Goal: Task Accomplishment & Management: Manage account settings

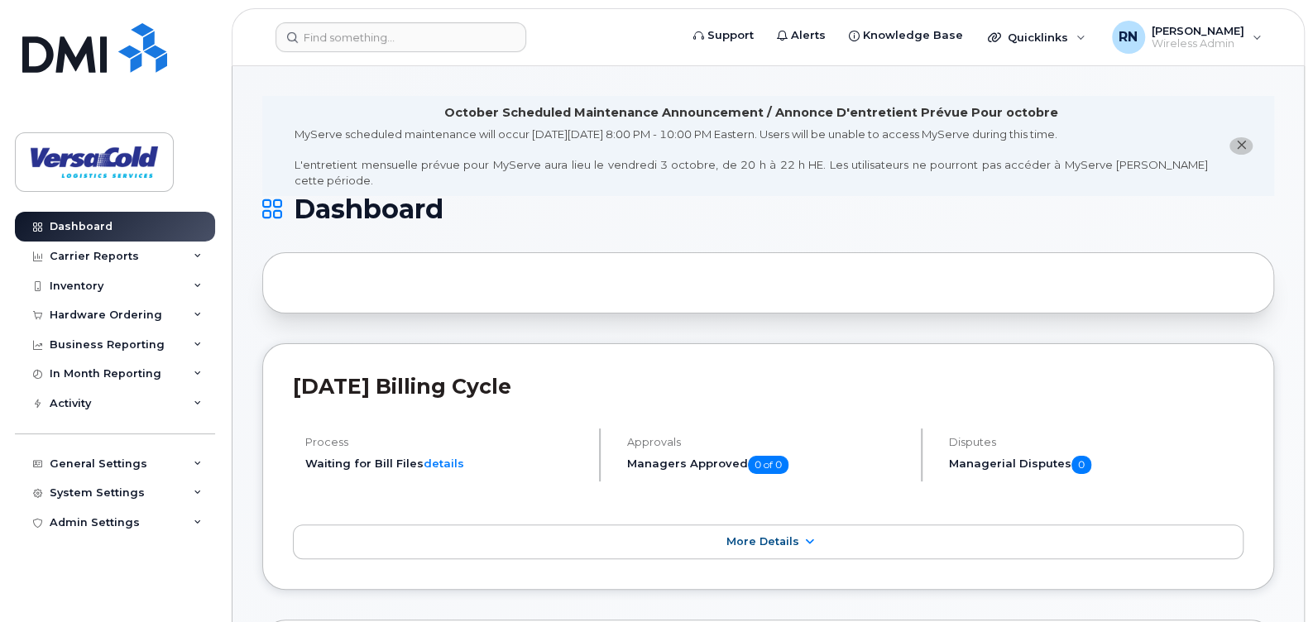
click at [349, 51] on header "Support Alerts Knowledge Base Quicklinks Suspend / Cancel Device Change SIM Car…" at bounding box center [768, 37] width 1073 height 58
click at [371, 39] on input at bounding box center [400, 37] width 251 height 30
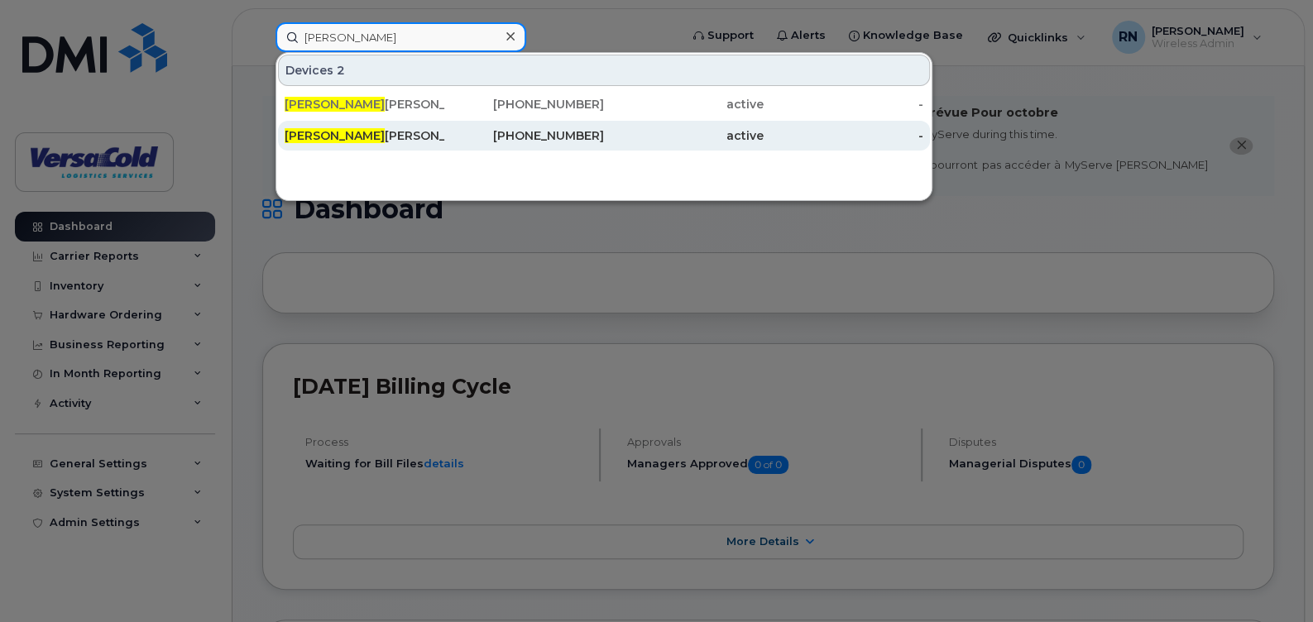
type input "Tyler"
click at [336, 141] on div "Tyler Clement" at bounding box center [365, 135] width 160 height 17
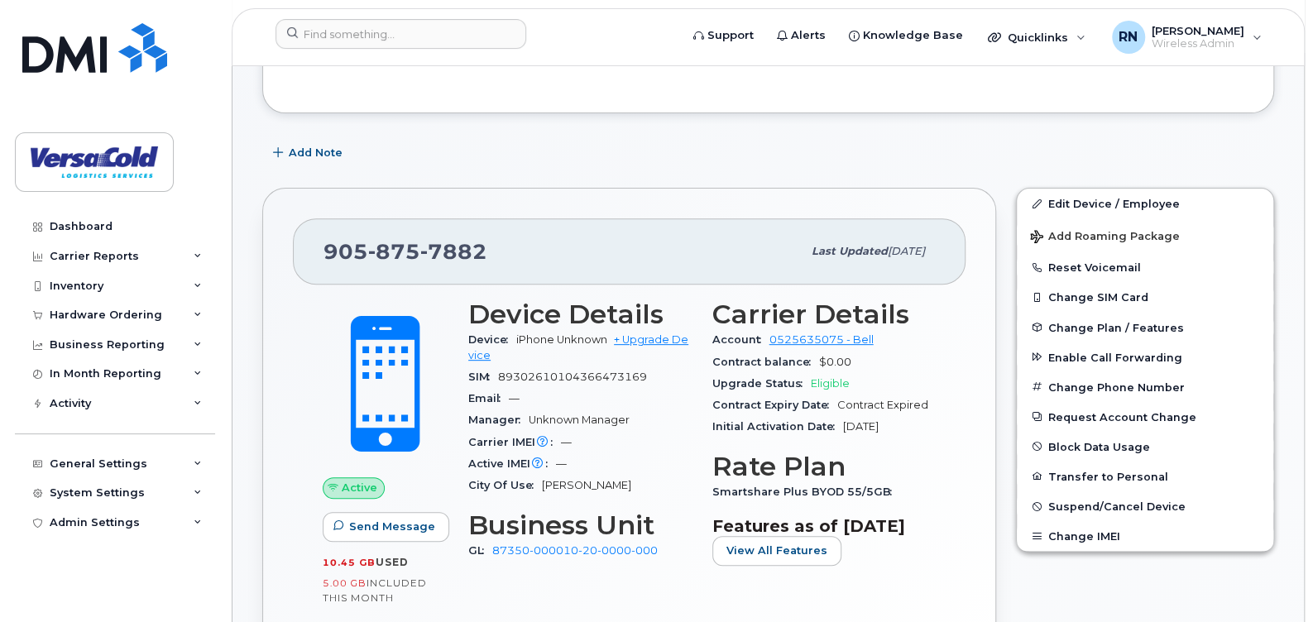
scroll to position [82, 0]
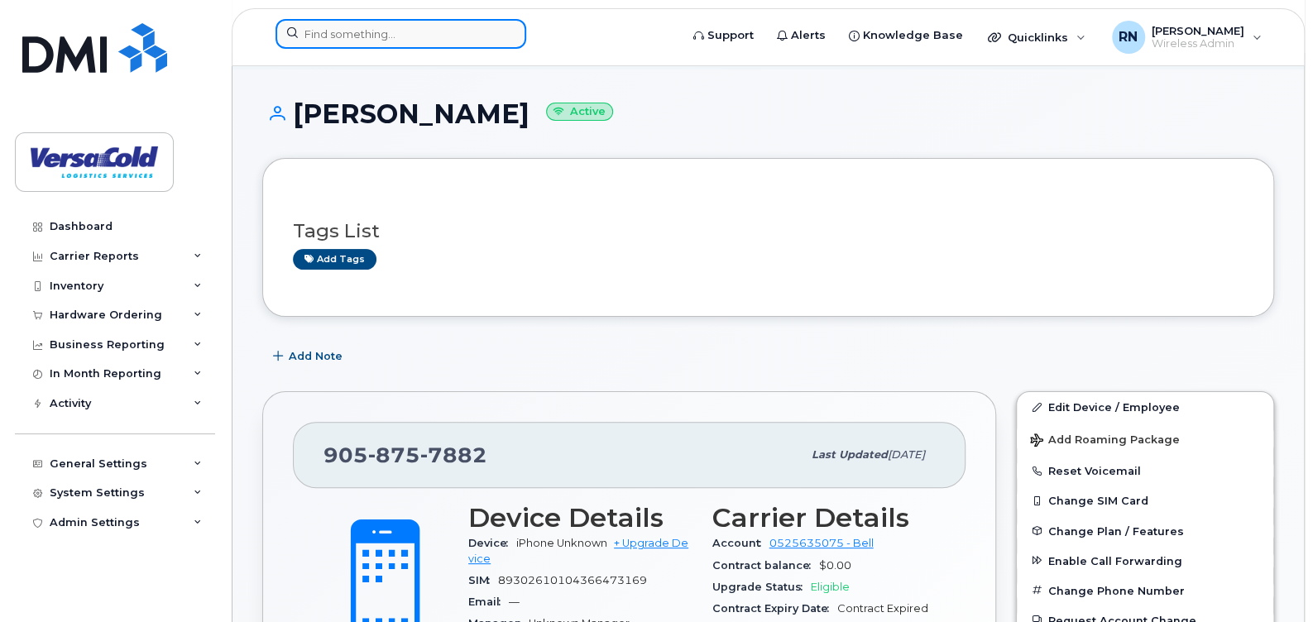
click at [389, 24] on input at bounding box center [400, 34] width 251 height 30
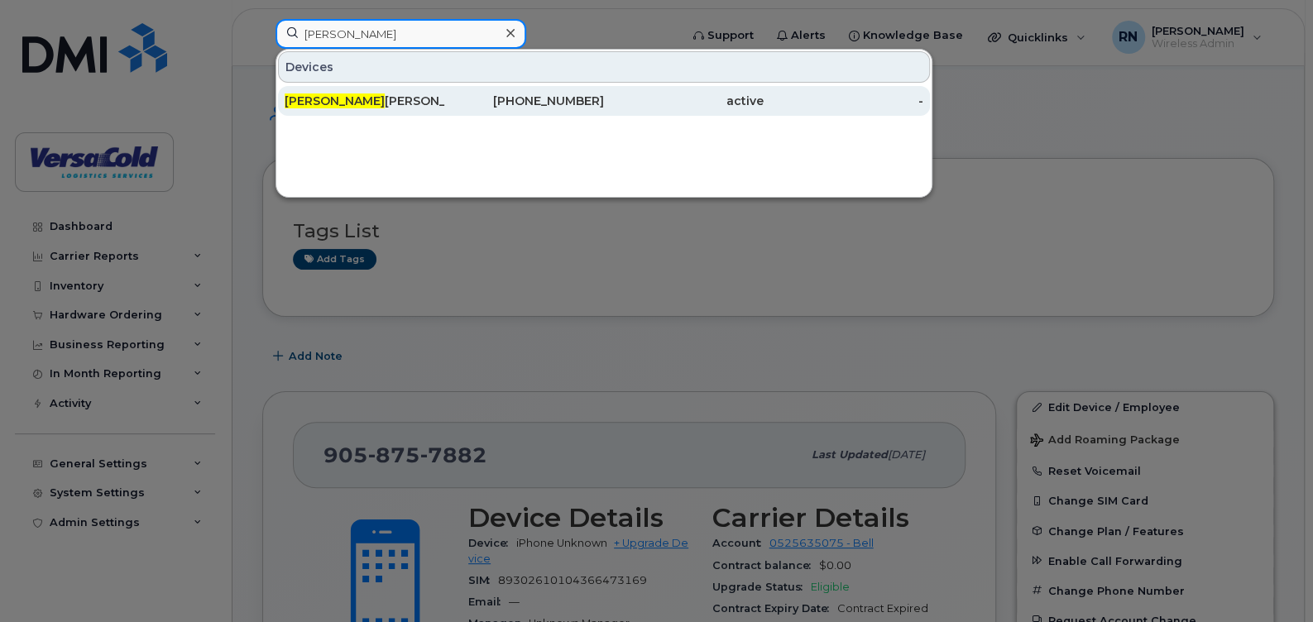
type input "Maxime"
click at [365, 100] on div "Maxime Charlebois" at bounding box center [365, 101] width 160 height 17
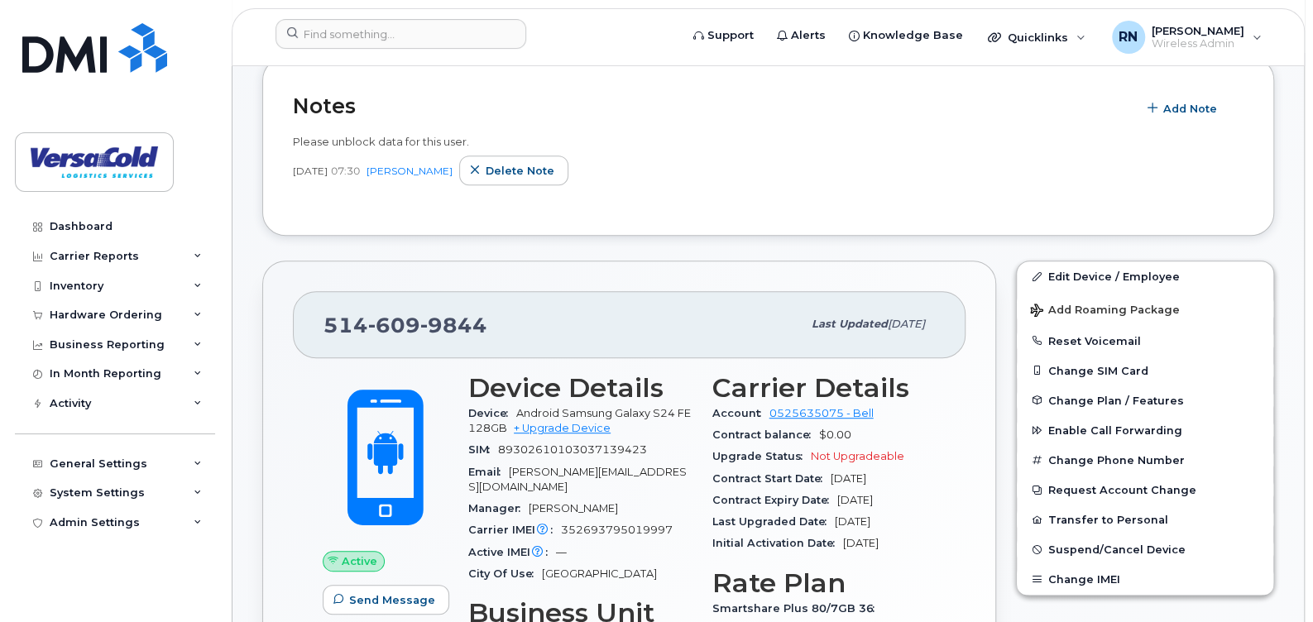
scroll to position [496, 0]
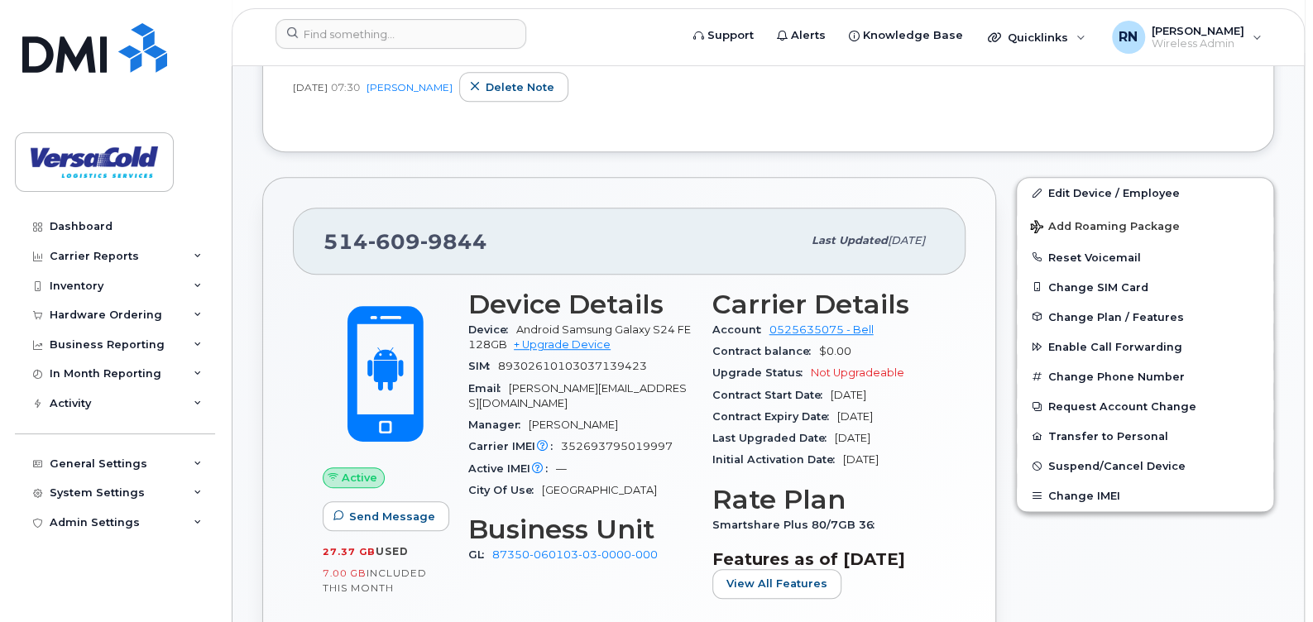
click at [697, 435] on div "Device Details Device Android Samsung Galaxy S24 FE 128GB + Upgrade Device SIM …" at bounding box center [580, 451] width 244 height 342
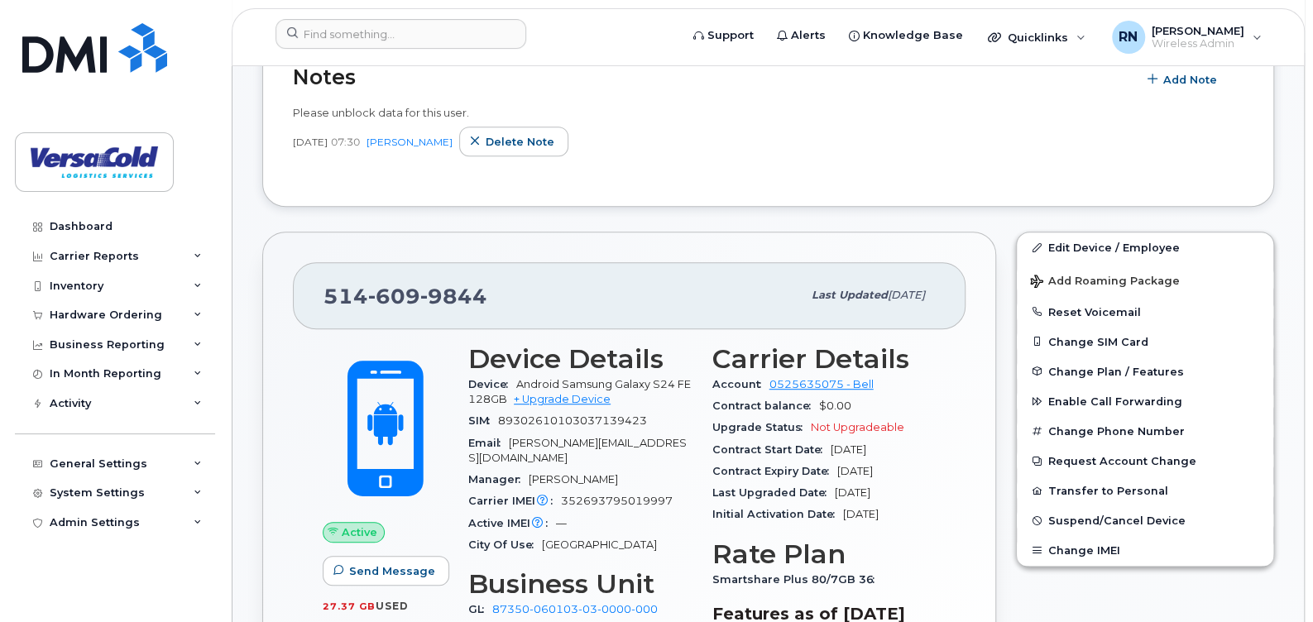
scroll to position [413, 0]
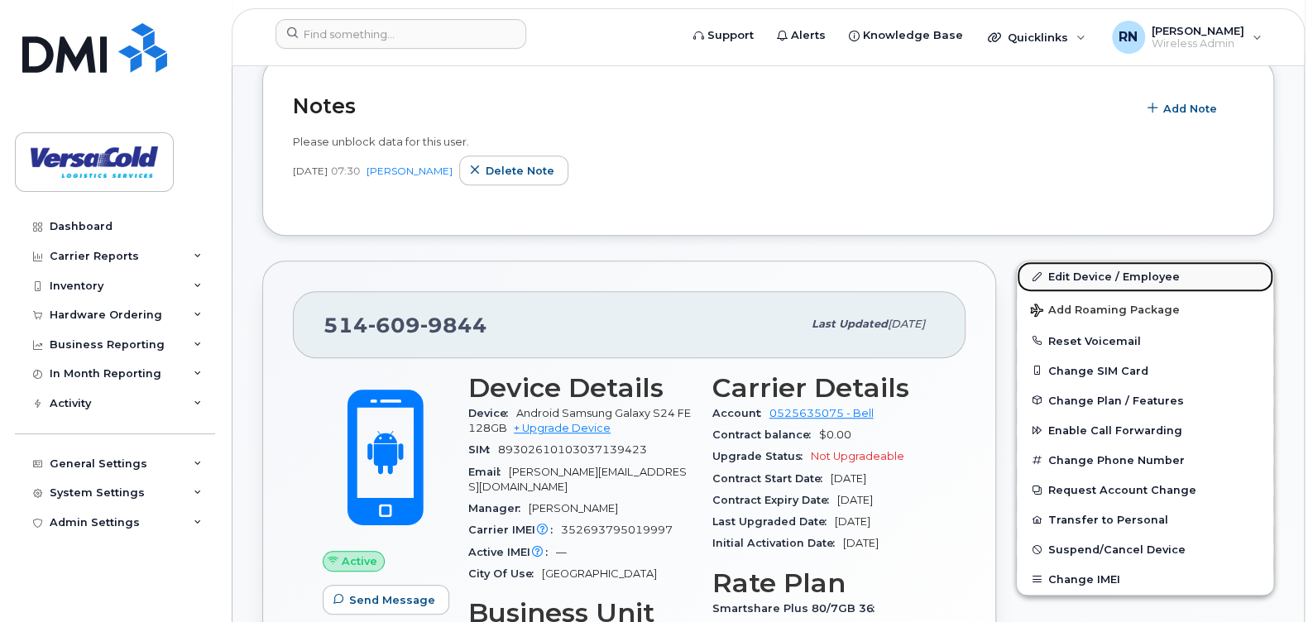
click at [1117, 271] on link "Edit Device / Employee" at bounding box center [1145, 276] width 256 height 30
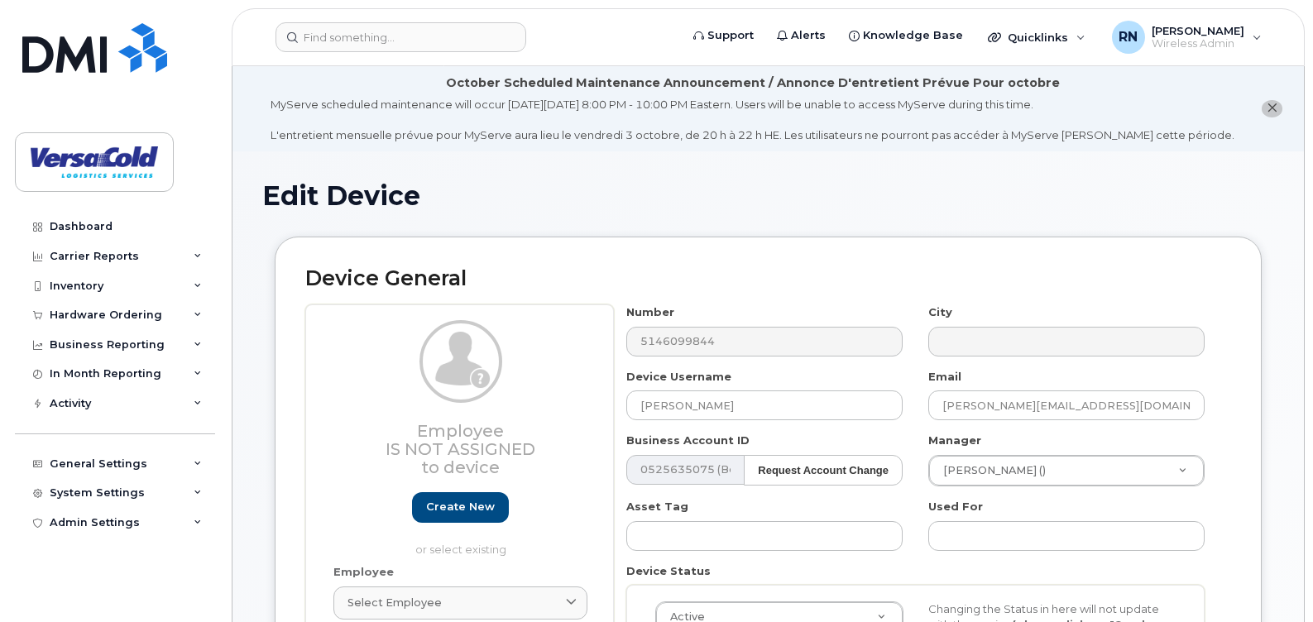
select select "43259"
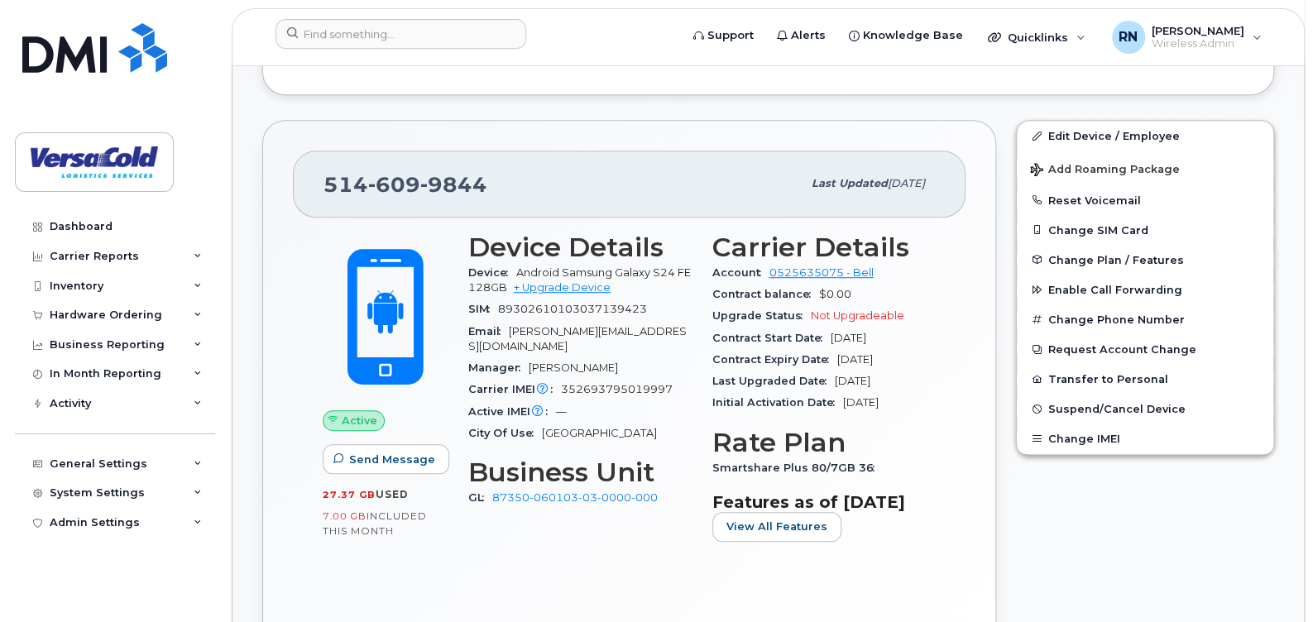
scroll to position [579, 0]
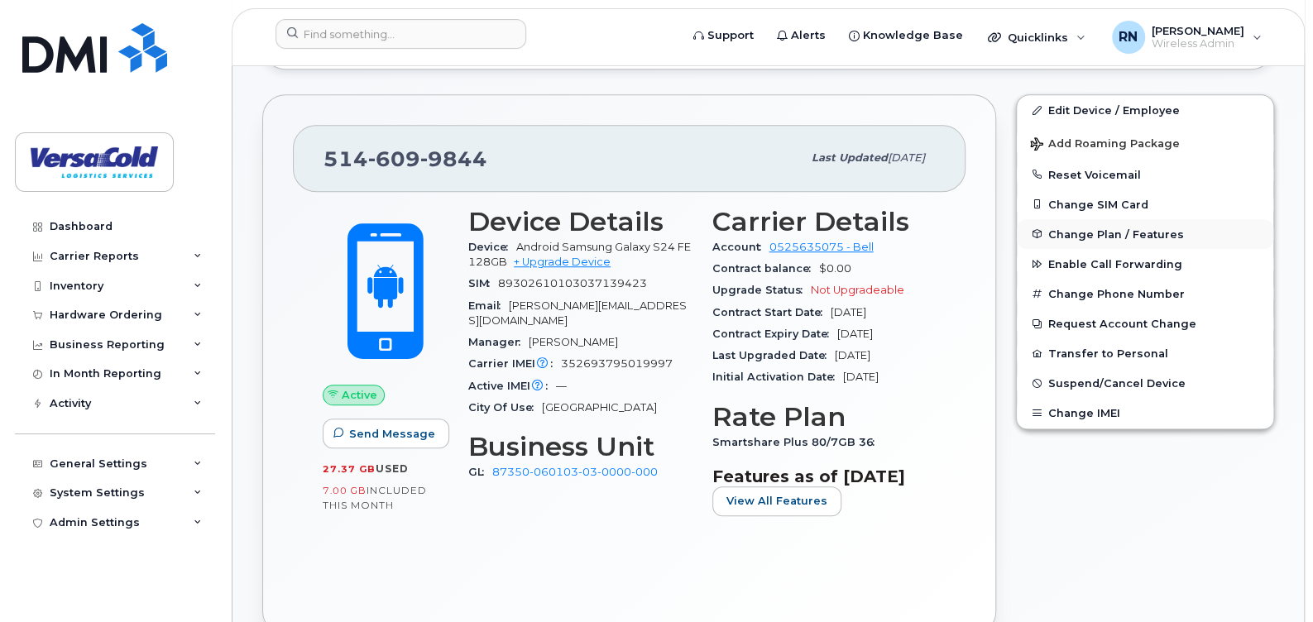
click at [1073, 234] on span "Change Plan / Features" at bounding box center [1116, 233] width 136 height 12
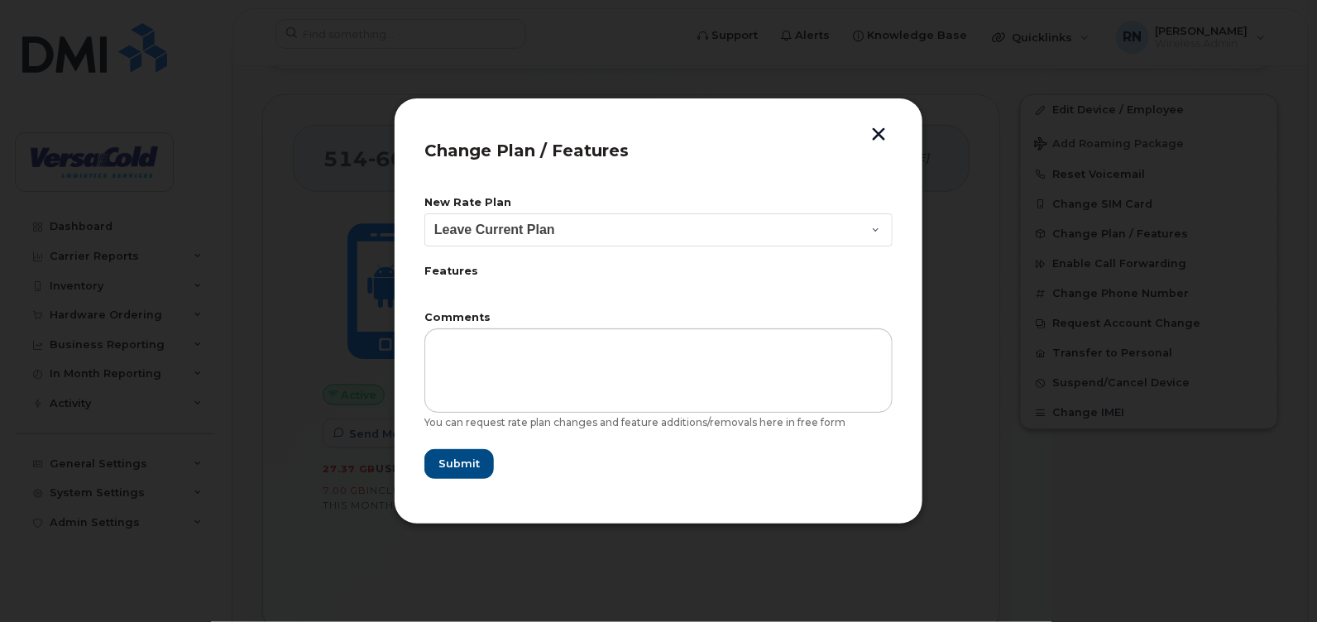
click at [879, 123] on div "Change Plan / Features New Rate Plan Leave Current Plan BYOD Corp SmartShare 40…" at bounding box center [658, 311] width 529 height 427
click at [877, 140] on button "button" at bounding box center [878, 135] width 25 height 17
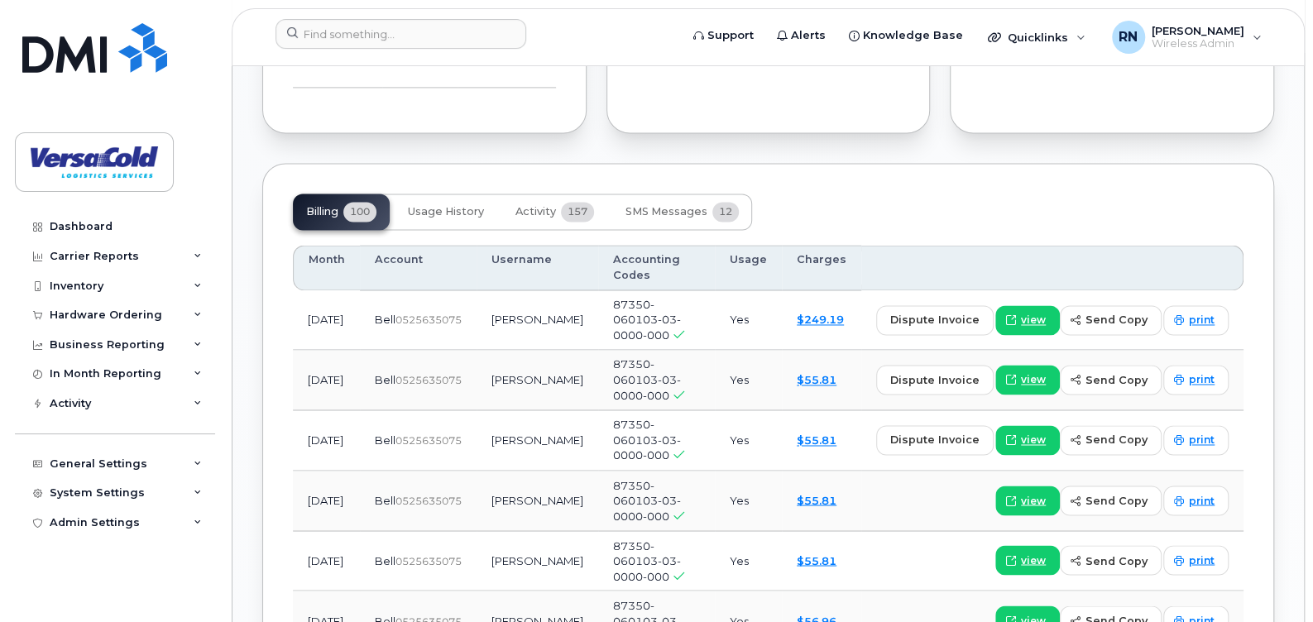
scroll to position [1488, 0]
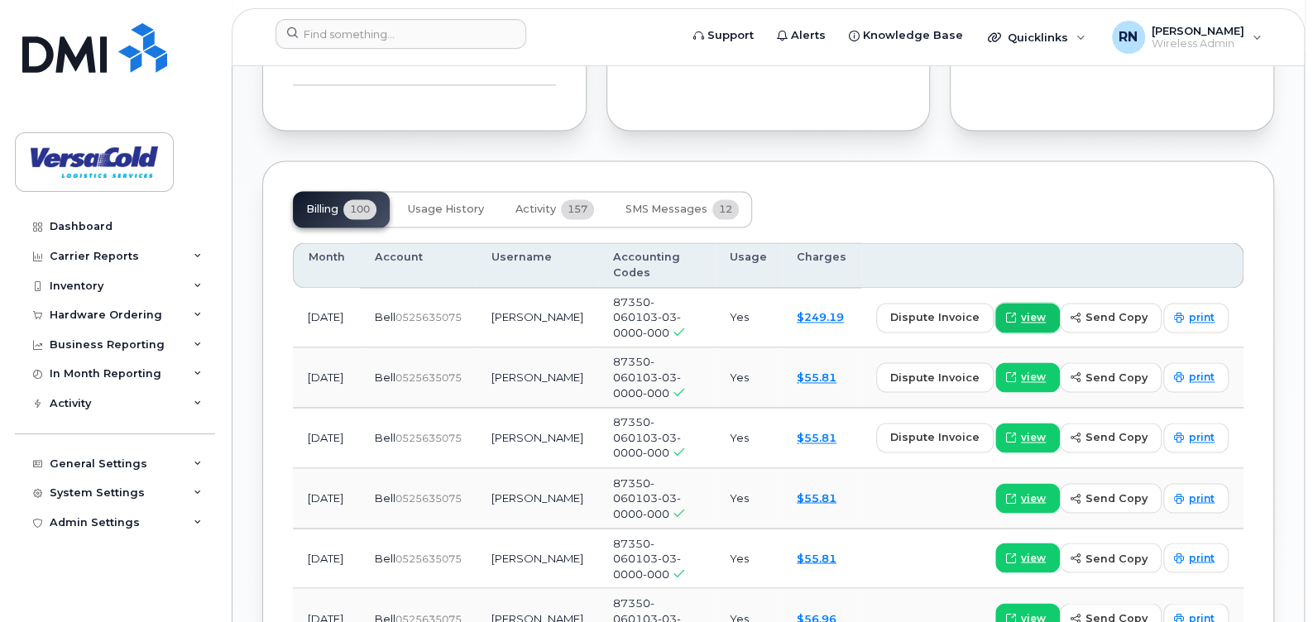
click at [1026, 313] on span "view" at bounding box center [1033, 317] width 25 height 15
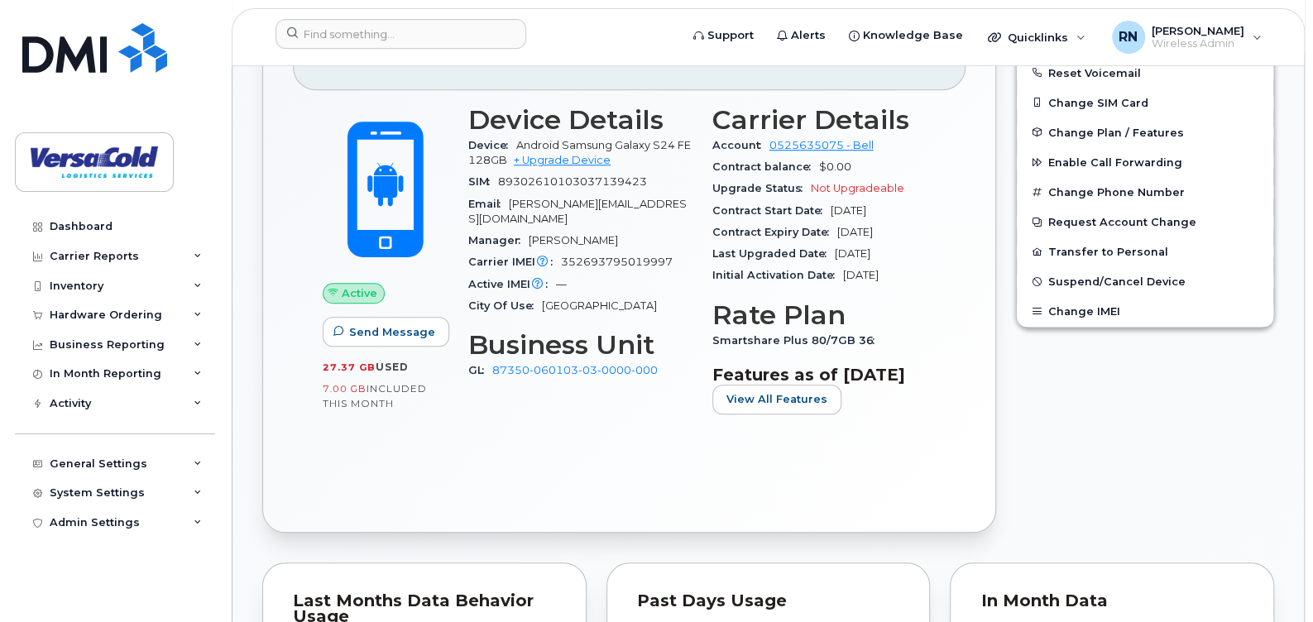
scroll to position [579, 0]
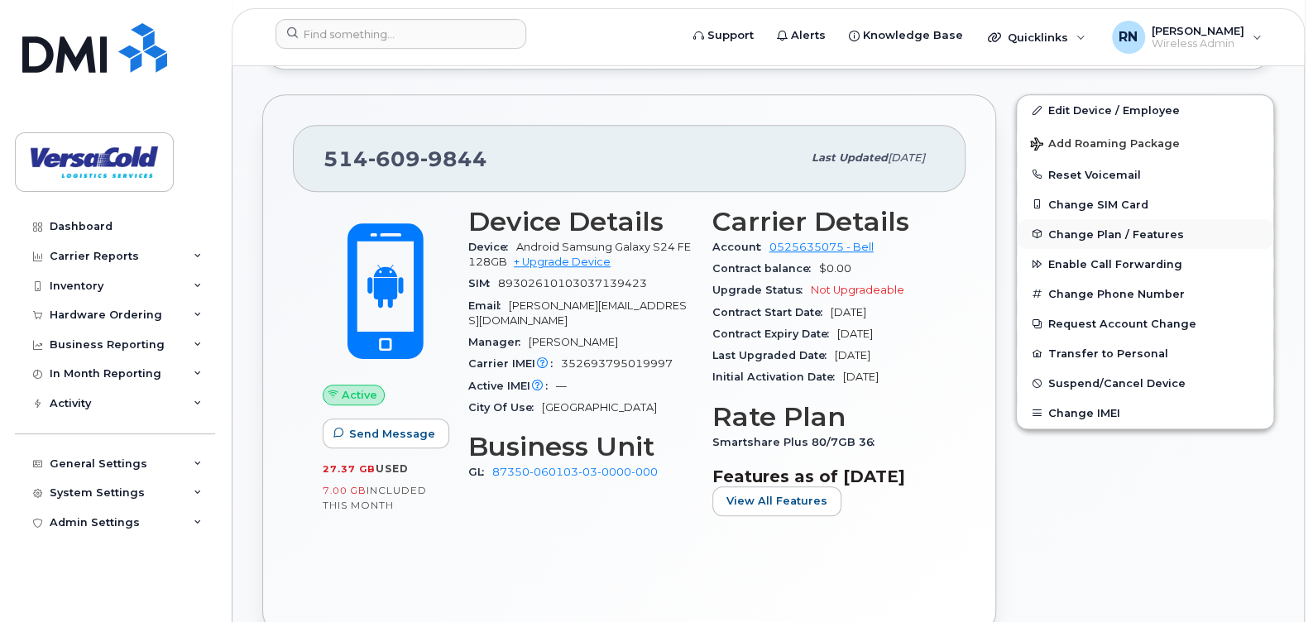
click at [1093, 235] on span "Change Plan / Features" at bounding box center [1116, 233] width 136 height 12
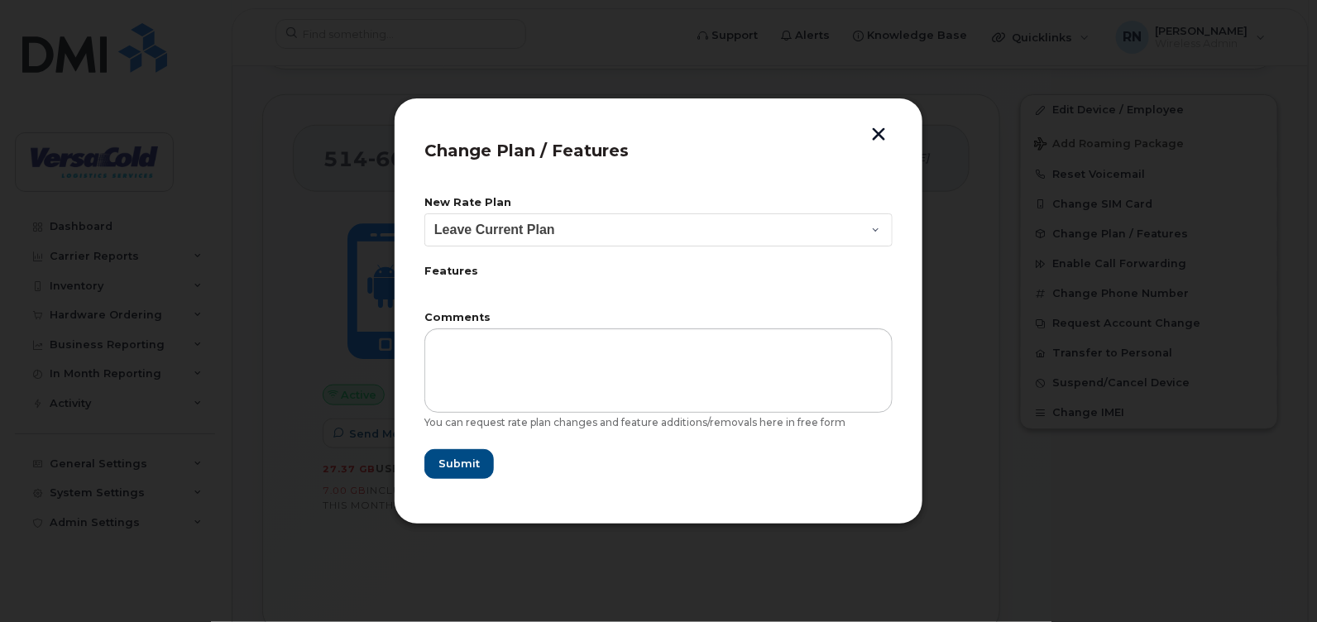
click at [886, 140] on button "button" at bounding box center [878, 135] width 25 height 17
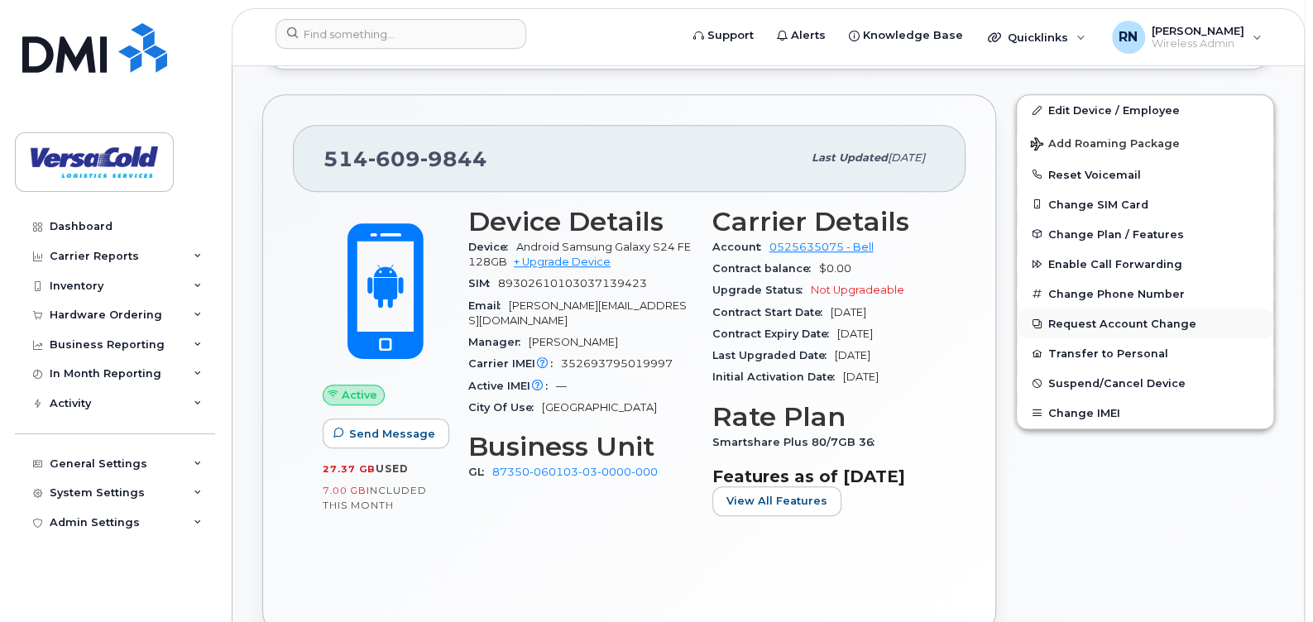
click at [1064, 325] on button "Request Account Change" at bounding box center [1145, 324] width 256 height 30
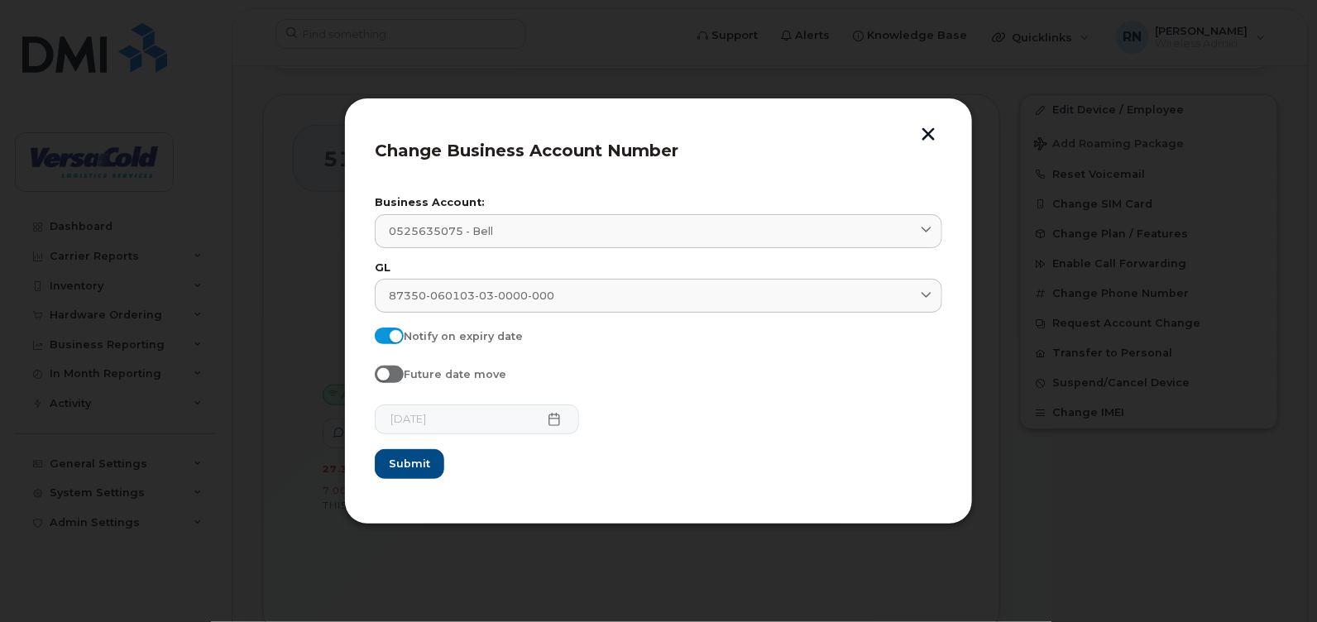
click at [924, 136] on button "button" at bounding box center [928, 135] width 25 height 17
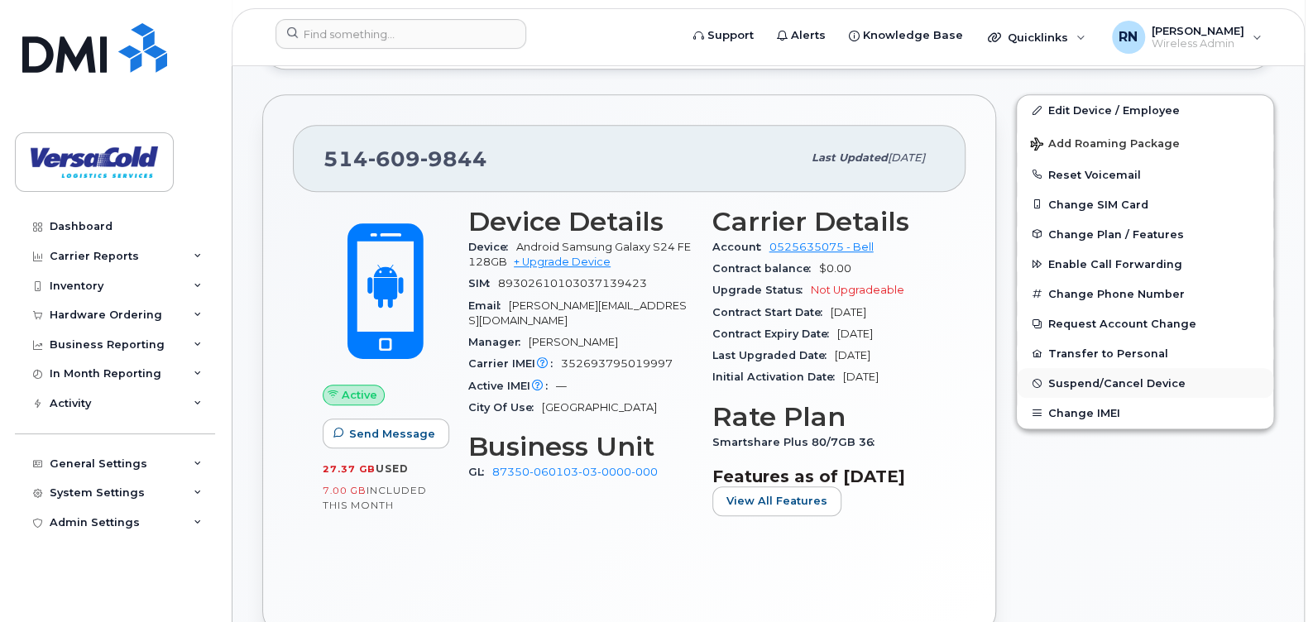
click at [1072, 386] on span "Suspend/Cancel Device" at bounding box center [1116, 383] width 137 height 12
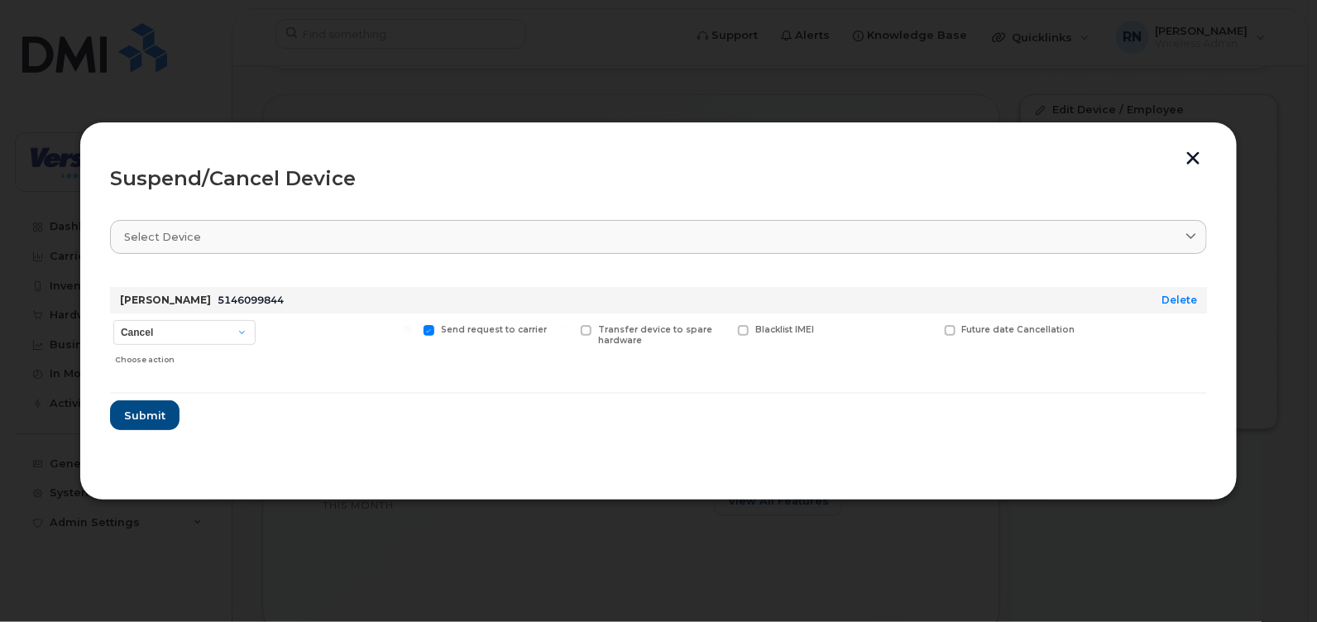
click at [1197, 156] on button "button" at bounding box center [1192, 159] width 25 height 17
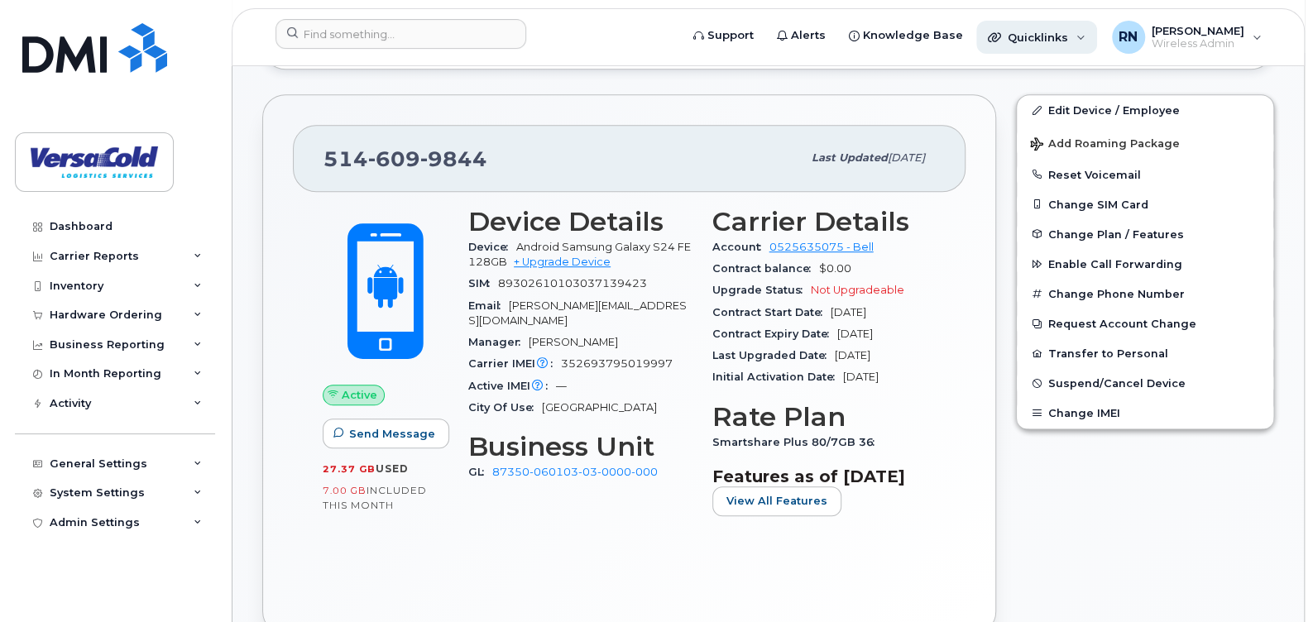
click at [1067, 44] on div "Quicklinks" at bounding box center [1036, 37] width 121 height 33
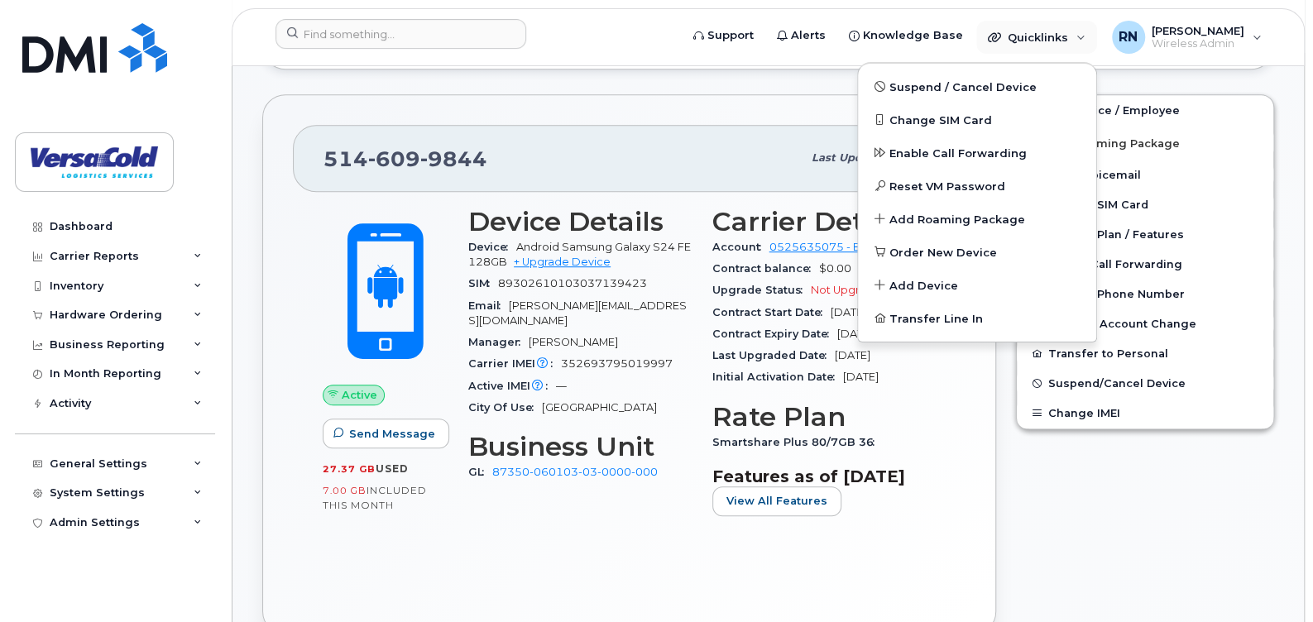
click at [792, 92] on div "[PHONE_NUMBER] Last updated [DATE] Active Send Message 27.37 GB  used 7.00 GB  …" at bounding box center [629, 364] width 754 height 560
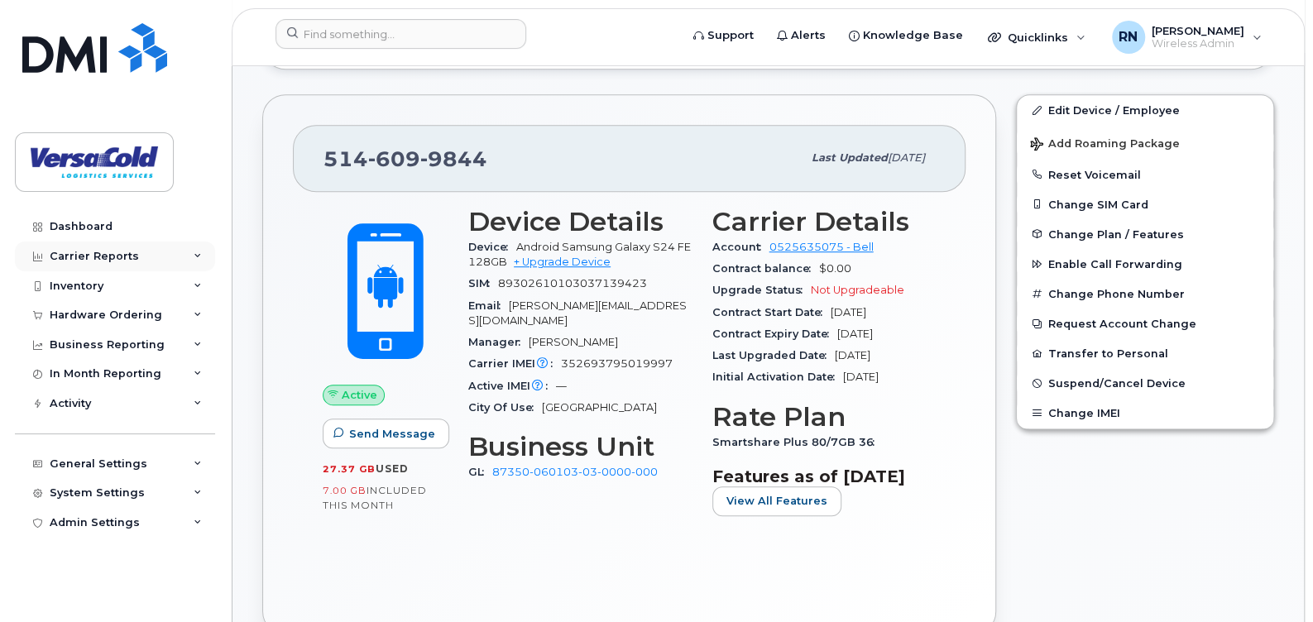
click at [122, 251] on div "Carrier Reports" at bounding box center [94, 256] width 89 height 13
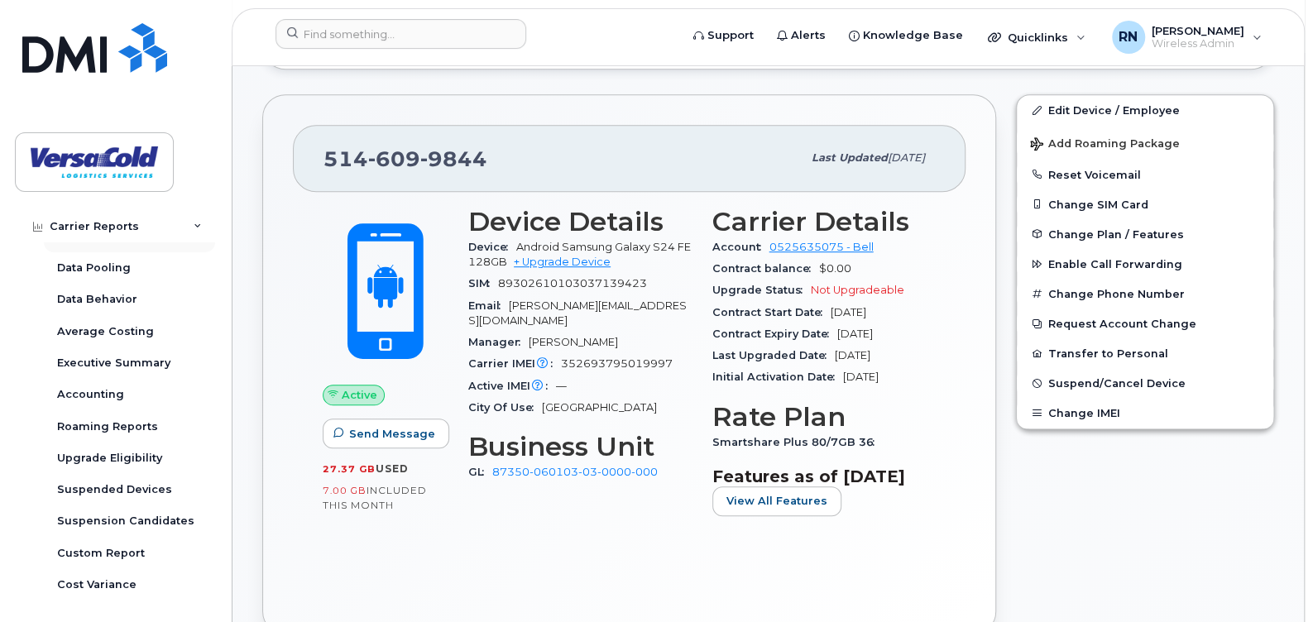
scroll to position [165, 0]
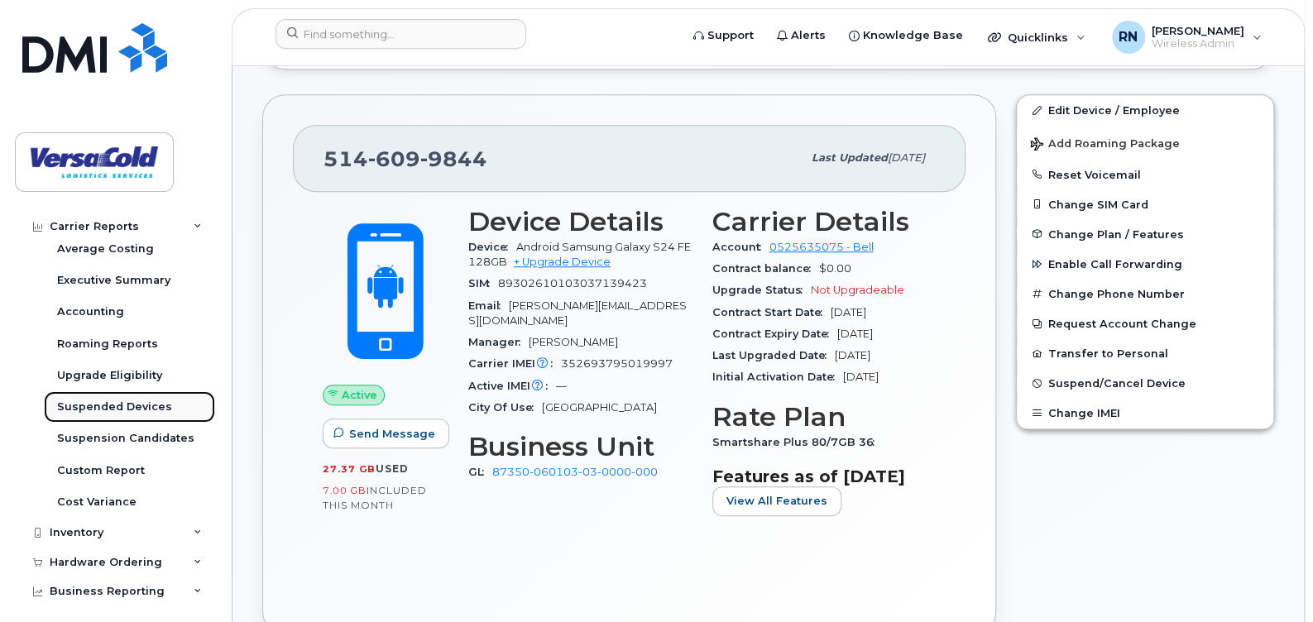
click at [96, 403] on div "Suspended Devices" at bounding box center [114, 407] width 115 height 15
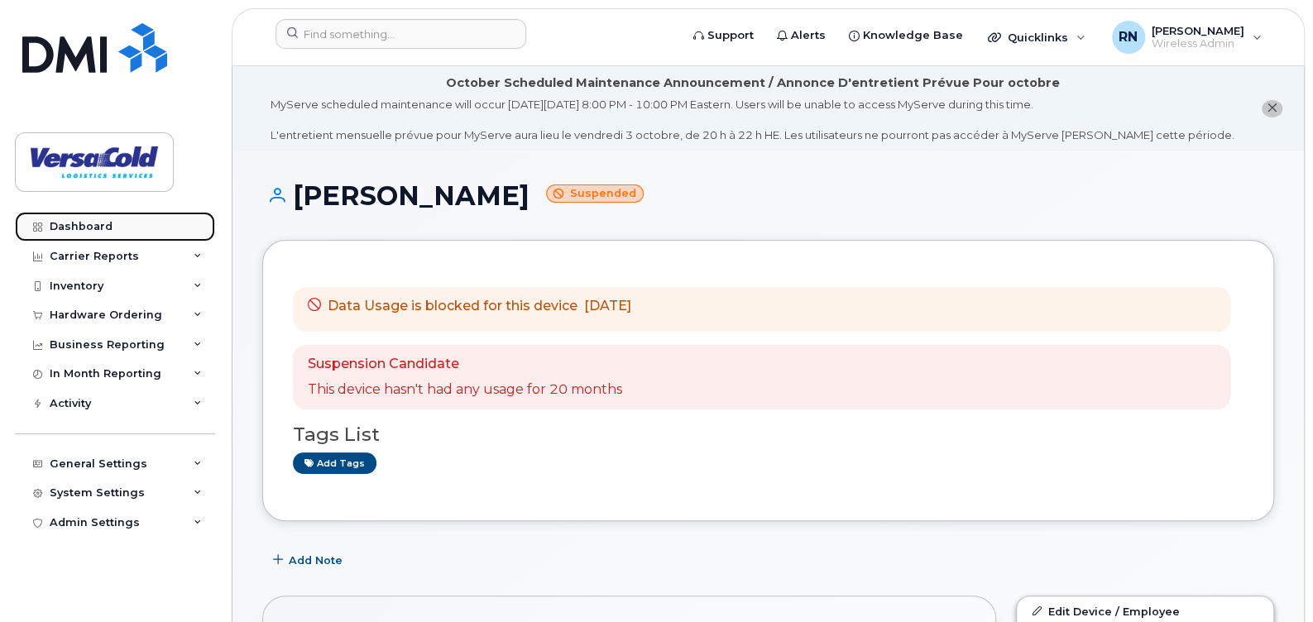
click at [95, 232] on link "Dashboard" at bounding box center [115, 227] width 200 height 30
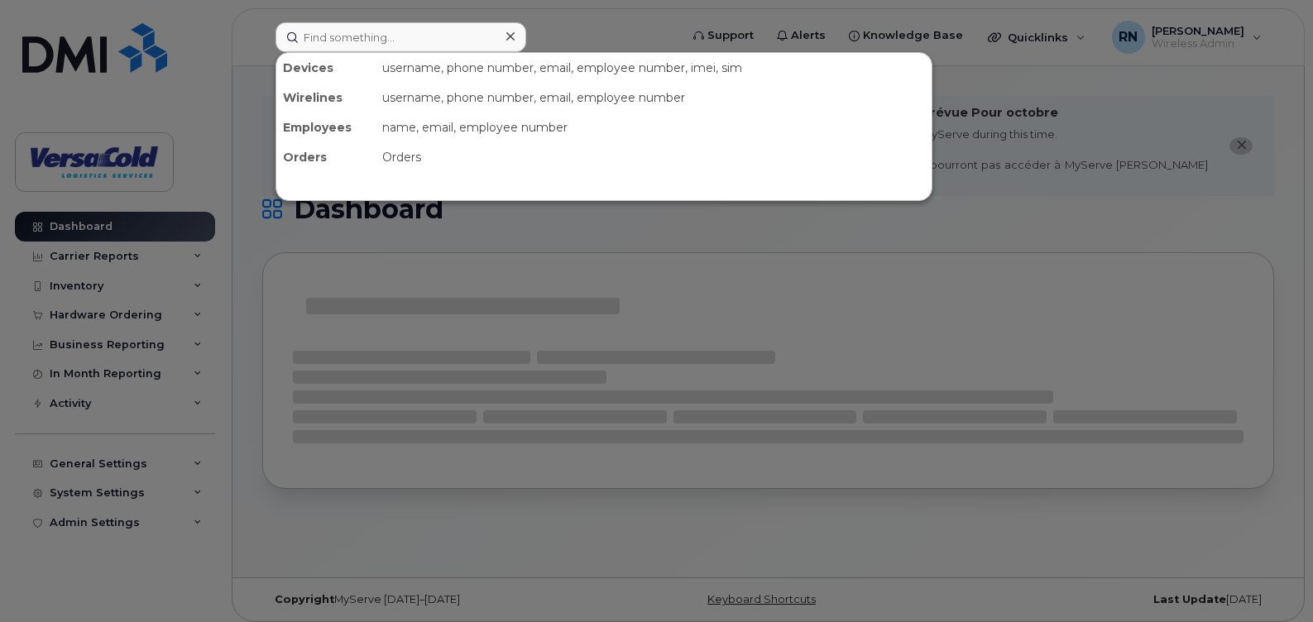
click at [381, 41] on input at bounding box center [400, 37] width 251 height 30
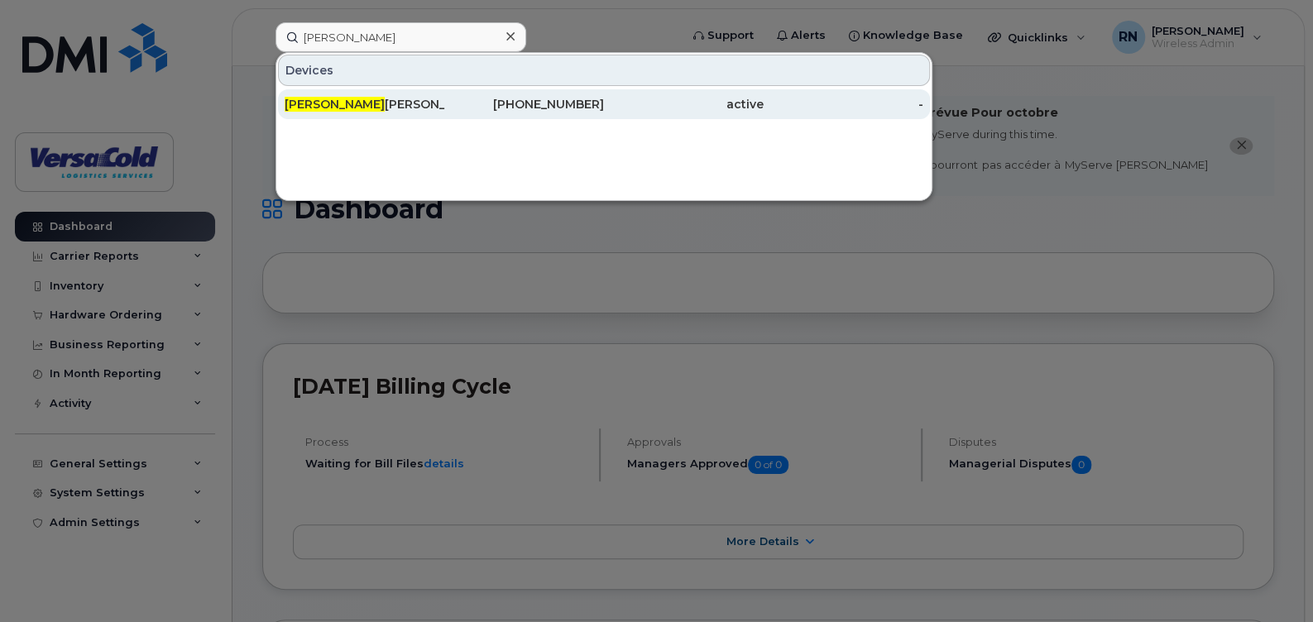
type input "Maxime"
click at [344, 96] on div "Maxime Charlebois" at bounding box center [365, 104] width 160 height 17
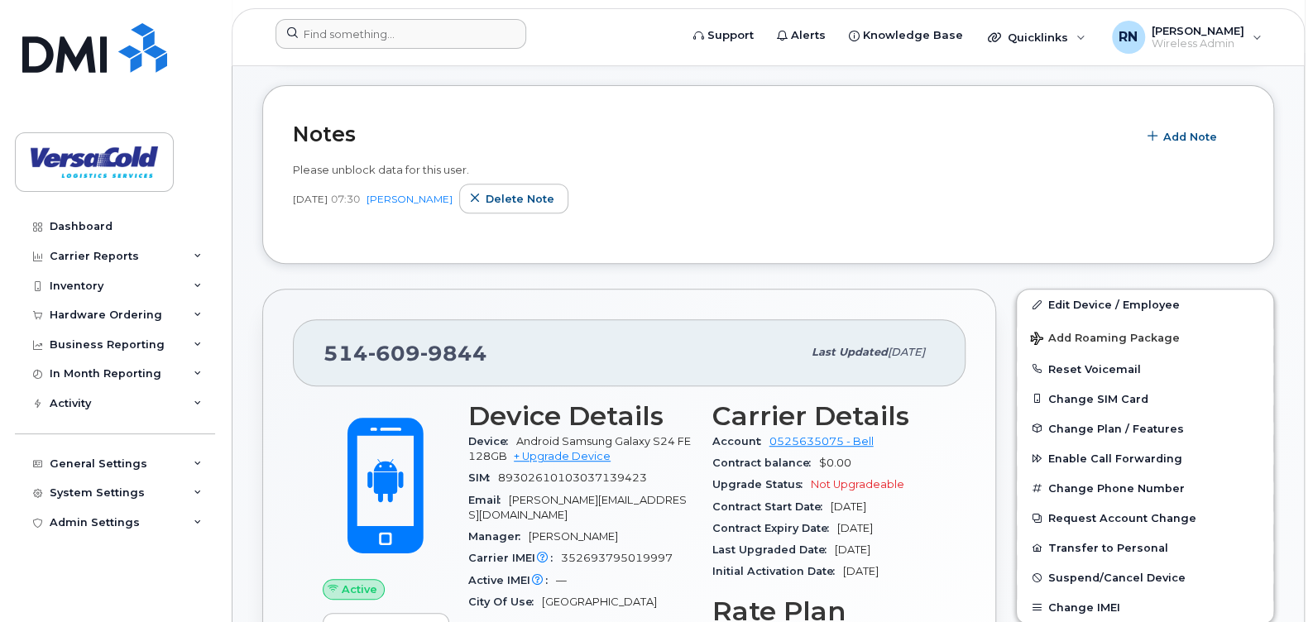
scroll to position [413, 0]
